Goal: Information Seeking & Learning: Find specific fact

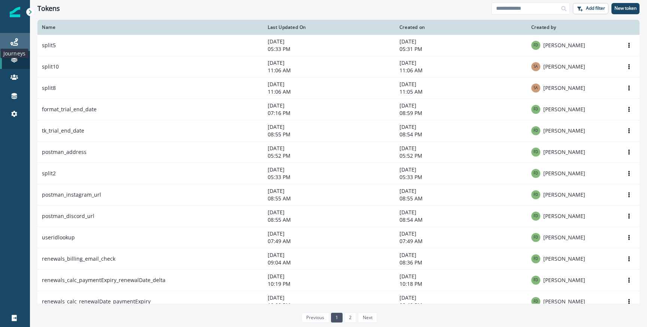
click at [17, 39] on icon at bounding box center [13, 41] width 7 height 7
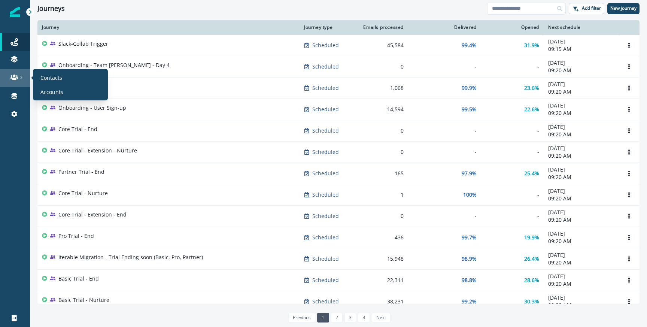
click at [18, 79] on div at bounding box center [15, 76] width 24 height 7
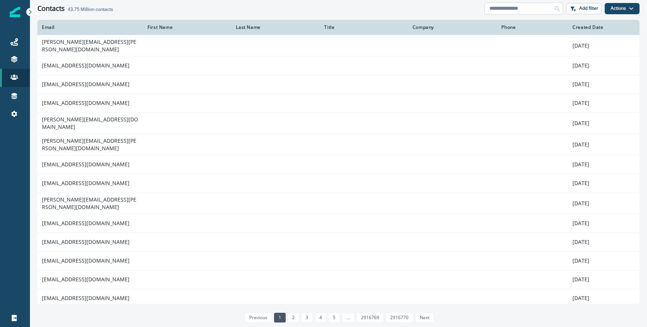
click at [541, 9] on input at bounding box center [523, 9] width 79 height 12
paste input "**********"
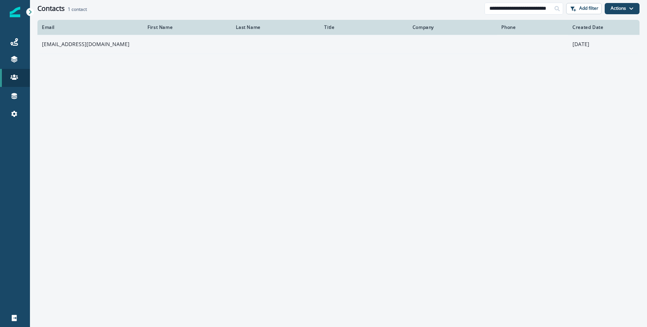
type input "**********"
click at [111, 43] on td "[EMAIL_ADDRESS][DOMAIN_NAME]" at bounding box center [90, 44] width 106 height 19
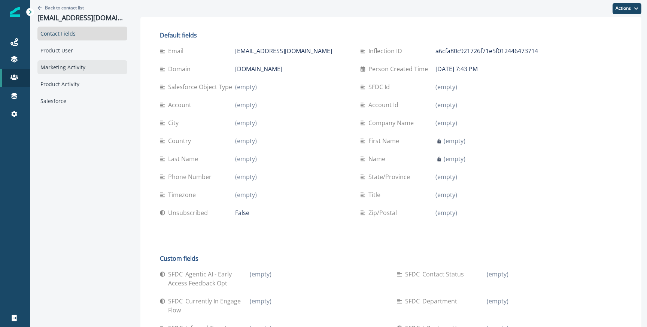
click at [61, 68] on div "Marketing Activity" at bounding box center [82, 67] width 90 height 14
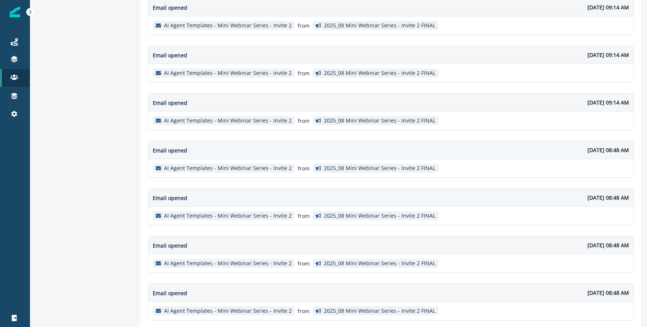
scroll to position [440, 0]
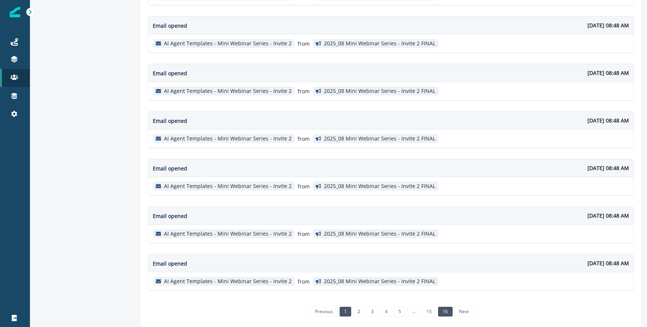
click at [445, 311] on link "16" at bounding box center [445, 311] width 14 height 10
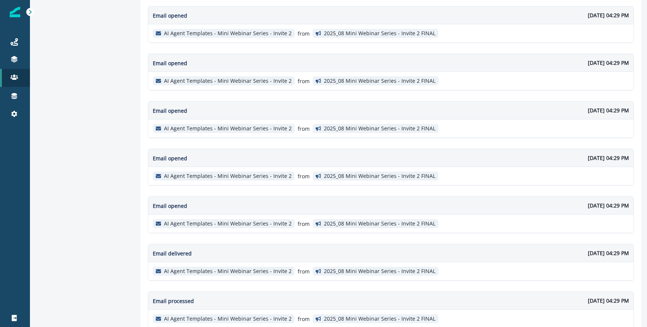
scroll to position [299, 0]
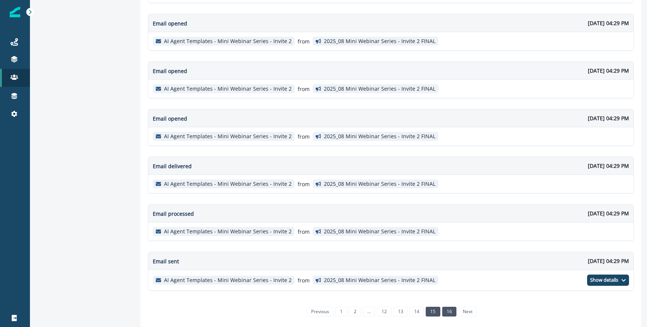
click at [435, 313] on link "15" at bounding box center [432, 311] width 14 height 10
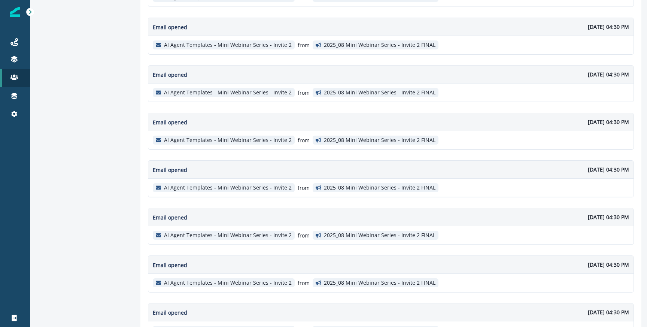
scroll to position [440, 0]
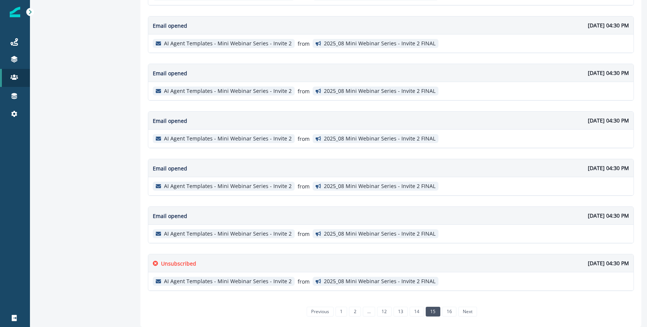
click at [557, 259] on div "Unsubscribed [DATE] 04:30 PM" at bounding box center [390, 263] width 485 height 18
click at [414, 312] on link "14" at bounding box center [416, 311] width 14 height 10
click at [398, 307] on link "13" at bounding box center [400, 311] width 14 height 10
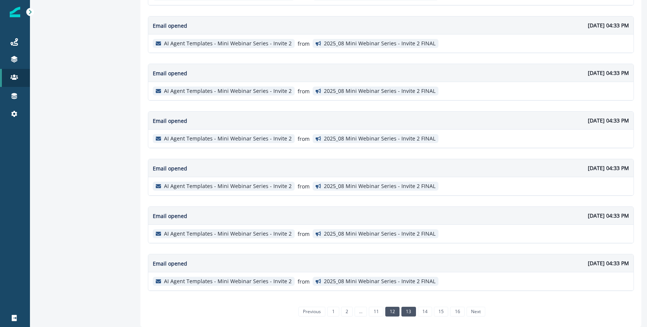
click at [390, 312] on link "12" at bounding box center [392, 311] width 14 height 10
click at [381, 310] on link "11" at bounding box center [384, 311] width 14 height 10
click at [374, 314] on link "10" at bounding box center [374, 311] width 14 height 10
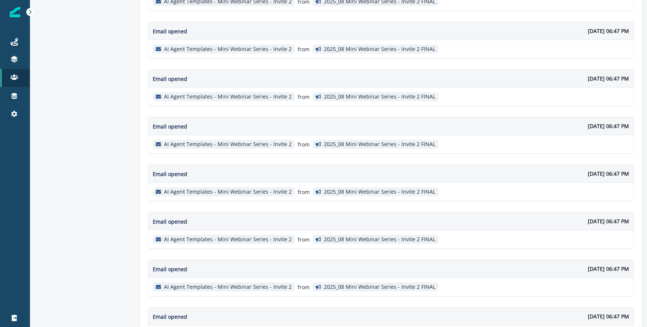
scroll to position [438, 0]
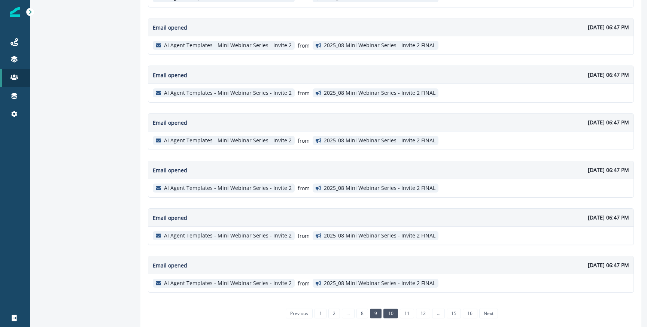
click at [373, 312] on link "9" at bounding box center [376, 313] width 12 height 10
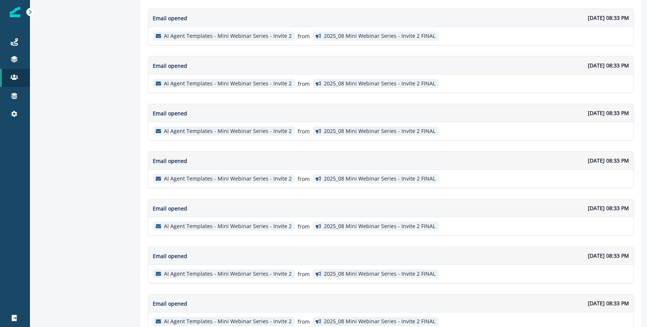
scroll to position [440, 0]
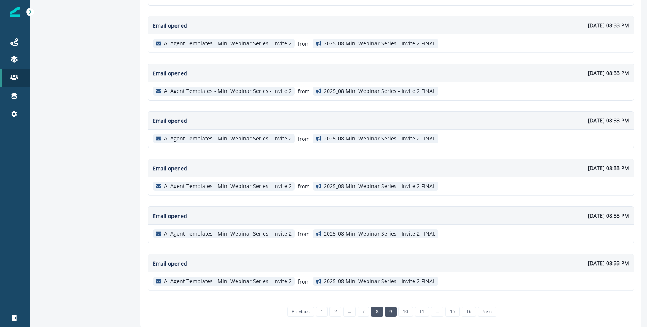
click at [378, 314] on link "8" at bounding box center [377, 311] width 12 height 10
click at [376, 313] on link "7" at bounding box center [378, 311] width 12 height 10
click at [373, 307] on link "6" at bounding box center [379, 311] width 12 height 10
click at [377, 315] on link "5" at bounding box center [379, 311] width 12 height 10
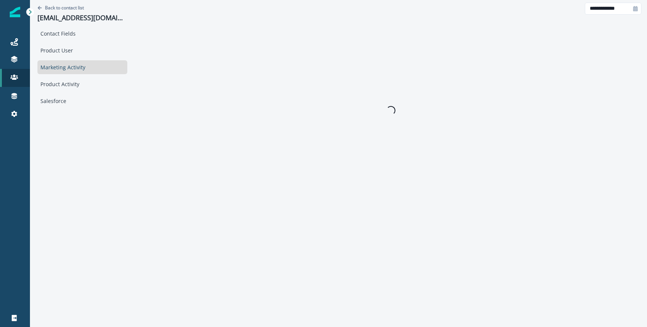
scroll to position [0, 0]
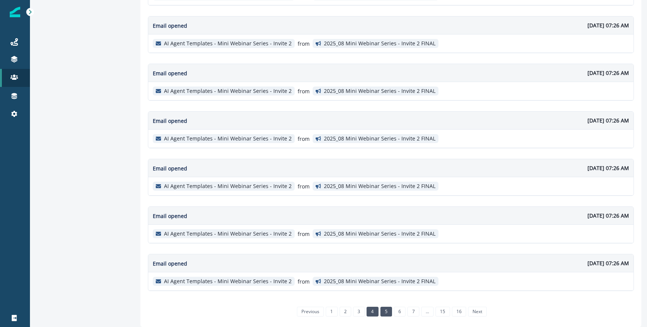
click at [374, 315] on link "4" at bounding box center [372, 311] width 12 height 10
click at [363, 313] on link "3" at bounding box center [366, 311] width 12 height 10
click at [351, 308] on link "2" at bounding box center [352, 311] width 12 height 10
click at [339, 311] on link "1" at bounding box center [338, 311] width 12 height 10
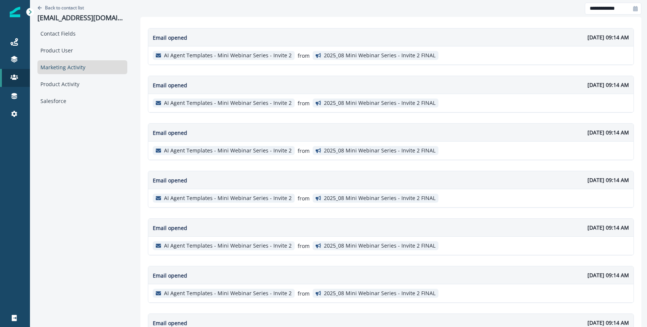
click at [50, 4] on div "Back to contact list [EMAIL_ADDRESS][DOMAIN_NAME]" at bounding box center [82, 13] width 90 height 27
click at [49, 7] on p "Back to contact list" at bounding box center [64, 7] width 39 height 6
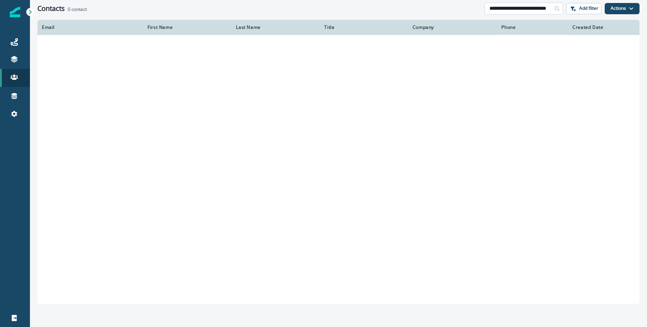
click at [512, 10] on input "**********" at bounding box center [523, 9] width 79 height 12
paste input
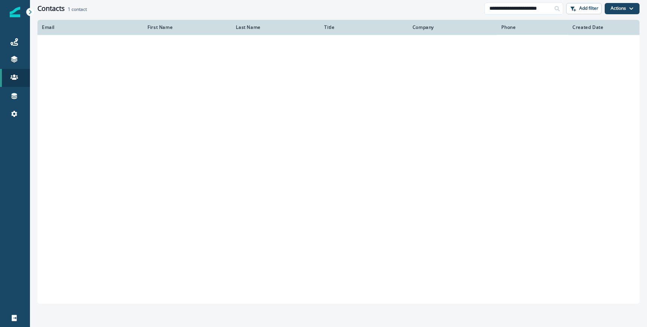
type input "**********"
click at [93, 42] on td at bounding box center [90, 44] width 106 height 19
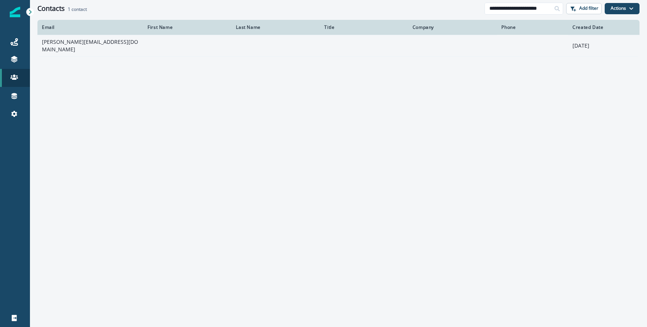
click at [75, 49] on td "[PERSON_NAME][EMAIL_ADDRESS][DOMAIN_NAME]" at bounding box center [90, 45] width 106 height 21
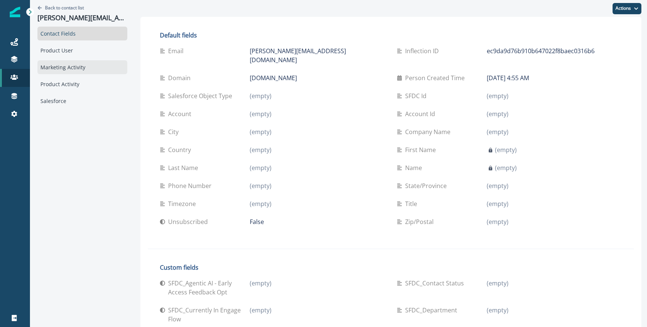
click at [68, 62] on div "Marketing Activity" at bounding box center [82, 67] width 90 height 14
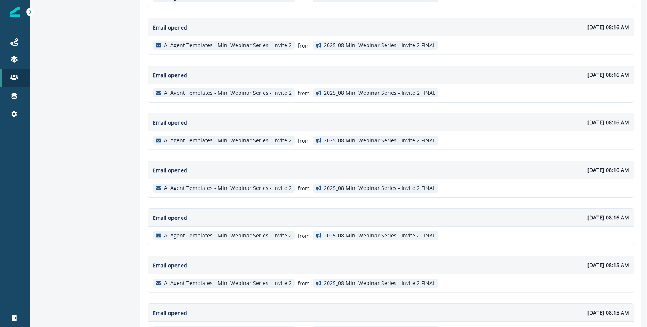
scroll to position [1152, 0]
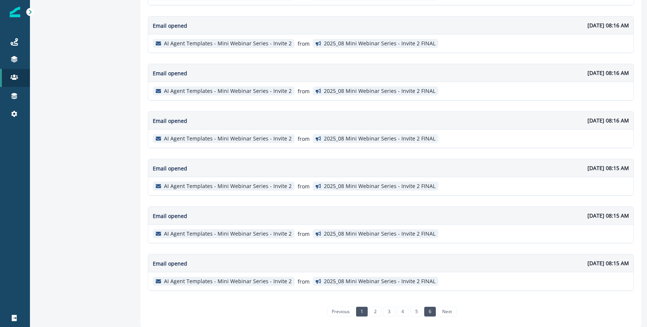
click at [430, 314] on link "6" at bounding box center [430, 311] width 12 height 10
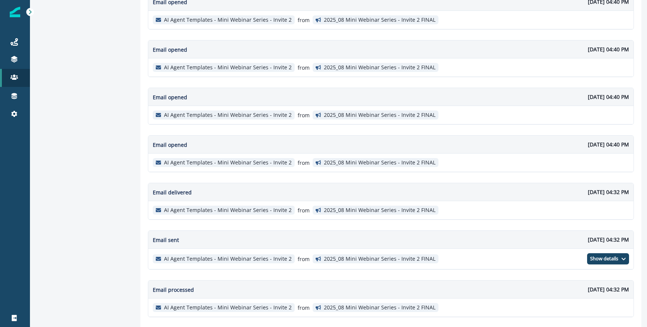
scroll to position [347, 0]
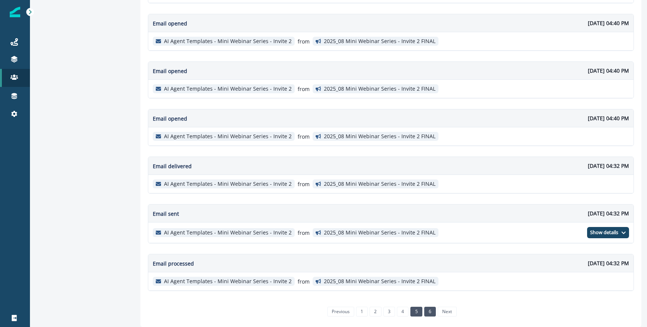
click at [413, 311] on link "5" at bounding box center [416, 311] width 12 height 10
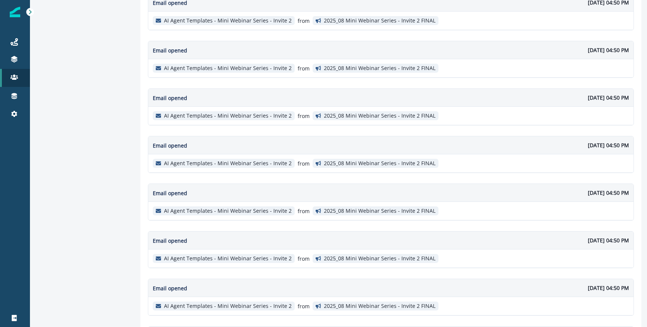
scroll to position [1152, 0]
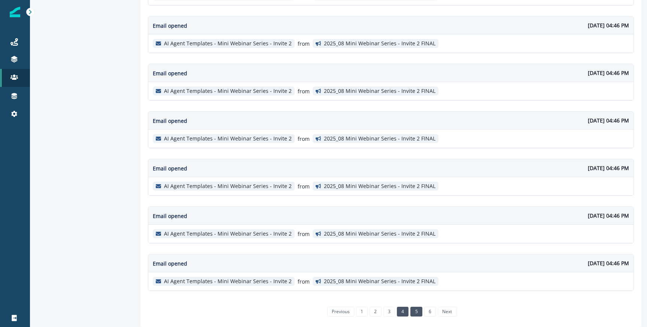
click at [398, 311] on link "4" at bounding box center [403, 311] width 12 height 10
click at [387, 308] on link "3" at bounding box center [389, 311] width 12 height 10
click at [370, 313] on link "2" at bounding box center [375, 311] width 12 height 10
click at [356, 312] on link "1" at bounding box center [362, 311] width 12 height 10
click at [422, 311] on li "6" at bounding box center [428, 311] width 13 height 6
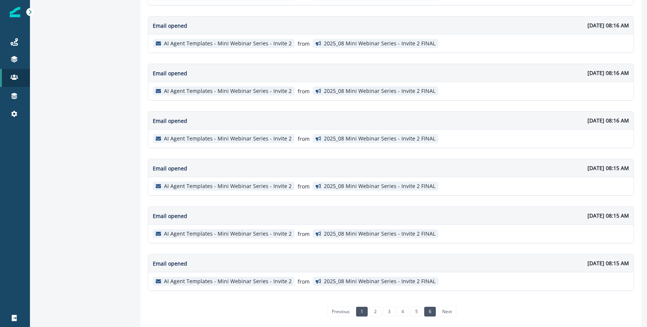
click at [424, 311] on link "6" at bounding box center [430, 311] width 12 height 10
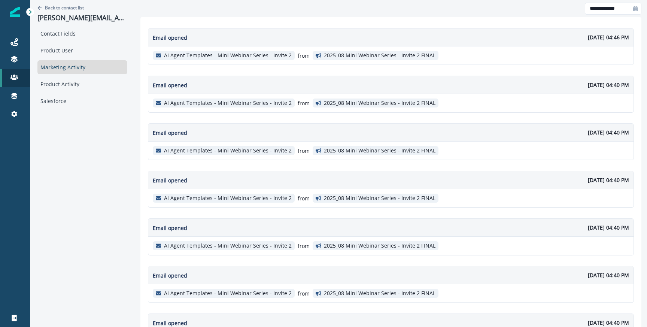
scroll to position [347, 0]
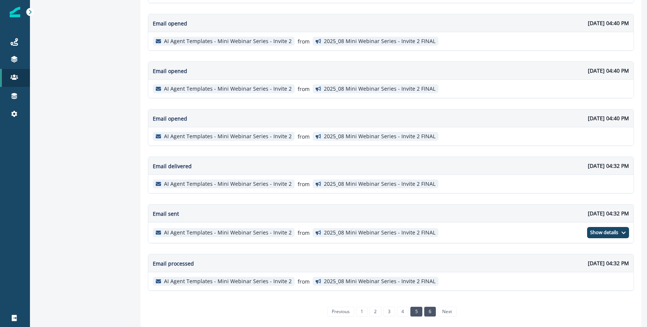
click at [416, 311] on link "5" at bounding box center [416, 311] width 12 height 10
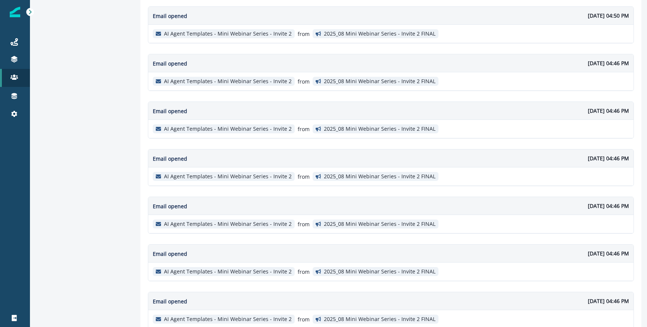
scroll to position [1152, 0]
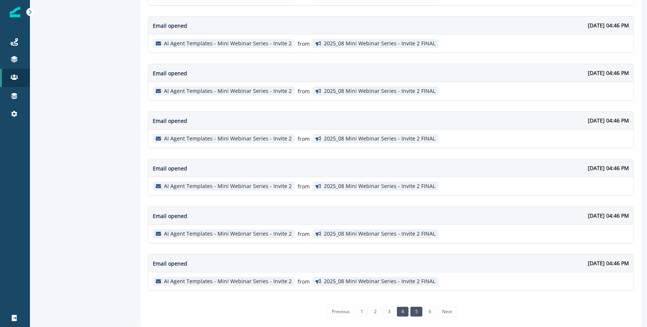
click at [403, 311] on link "4" at bounding box center [403, 311] width 12 height 10
click at [384, 317] on div "previous 1 2 3 4 5 6 next" at bounding box center [390, 311] width 137 height 16
click at [385, 312] on link "3" at bounding box center [389, 311] width 12 height 10
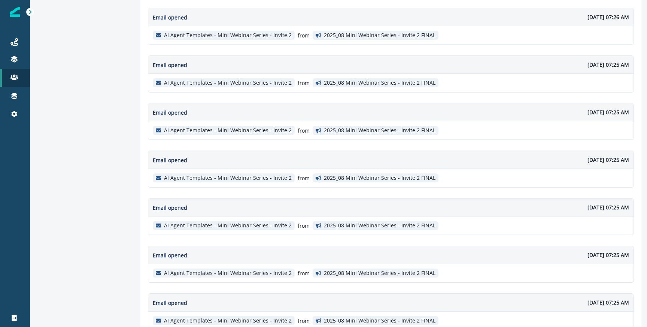
scroll to position [225, 0]
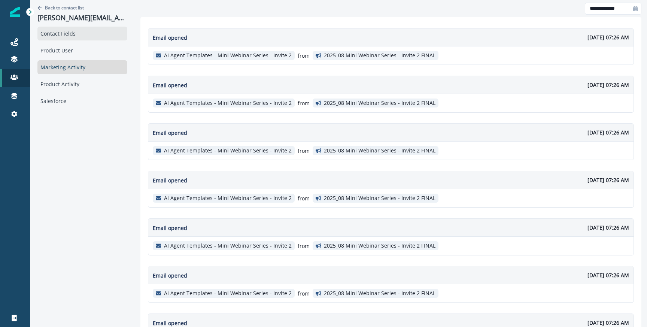
click at [92, 35] on div "Contact Fields" at bounding box center [82, 34] width 90 height 14
